Goal: Transaction & Acquisition: Purchase product/service

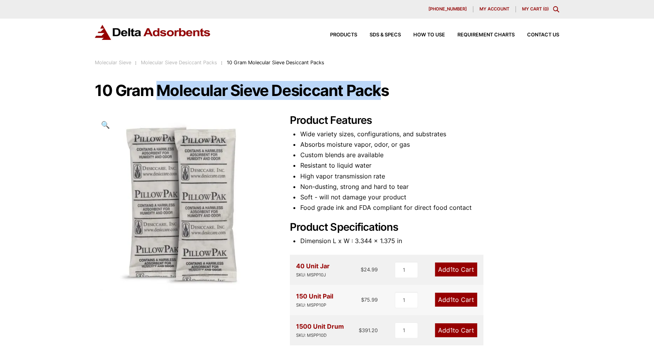
drag, startPoint x: 159, startPoint y: 88, endPoint x: 381, endPoint y: 96, distance: 222.2
click at [381, 96] on h1 "10 Gram Molecular Sieve Desiccant Packs" at bounding box center [327, 90] width 464 height 16
copy h1 "Molecular Sieve Desiccant Pack"
drag, startPoint x: 97, startPoint y: 88, endPoint x: 380, endPoint y: 92, distance: 282.5
click at [380, 92] on h1 "10 Gram Molecular Sieve Desiccant Packs" at bounding box center [327, 90] width 464 height 16
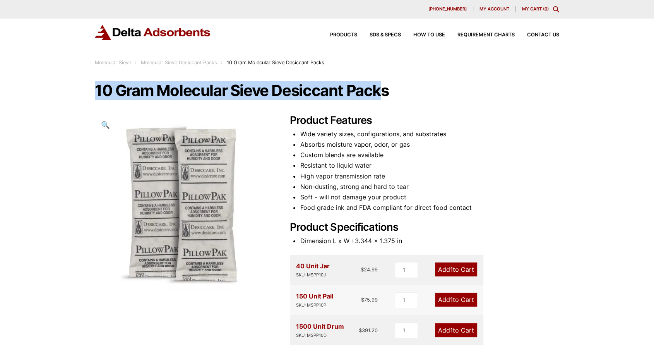
copy h1 "10 Gram Molecular Sieve Desiccant Pack"
click at [144, 73] on div "Our website has detected that you are using an outdated browser that will preve…" at bounding box center [327, 304] width 654 height 609
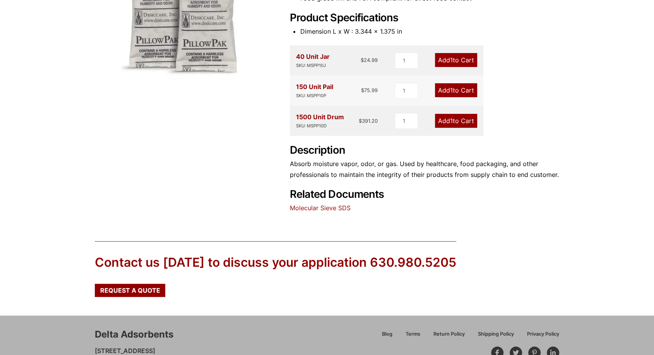
scroll to position [254, 0]
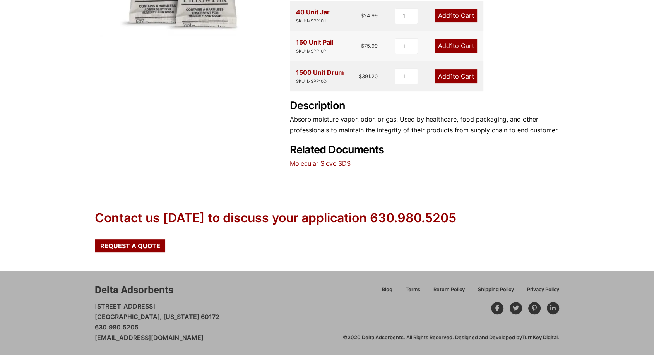
click at [173, 290] on div "Delta Adsorbents" at bounding box center [134, 289] width 79 height 13
drag, startPoint x: 180, startPoint y: 288, endPoint x: 94, endPoint y: 289, distance: 85.1
click at [95, 289] on div "Delta Adsorbents [STREET_ADDRESS][US_STATE] 630.980.5205 [EMAIL_ADDRESS][DOMAIN…" at bounding box center [219, 313] width 248 height 60
copy div "Delta Adsorbents"
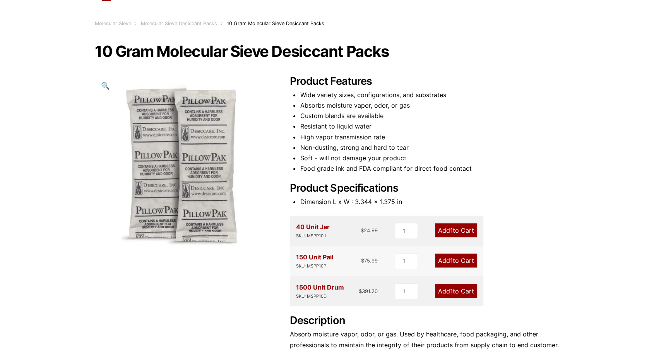
scroll to position [0, 0]
